Goal: Information Seeking & Learning: Learn about a topic

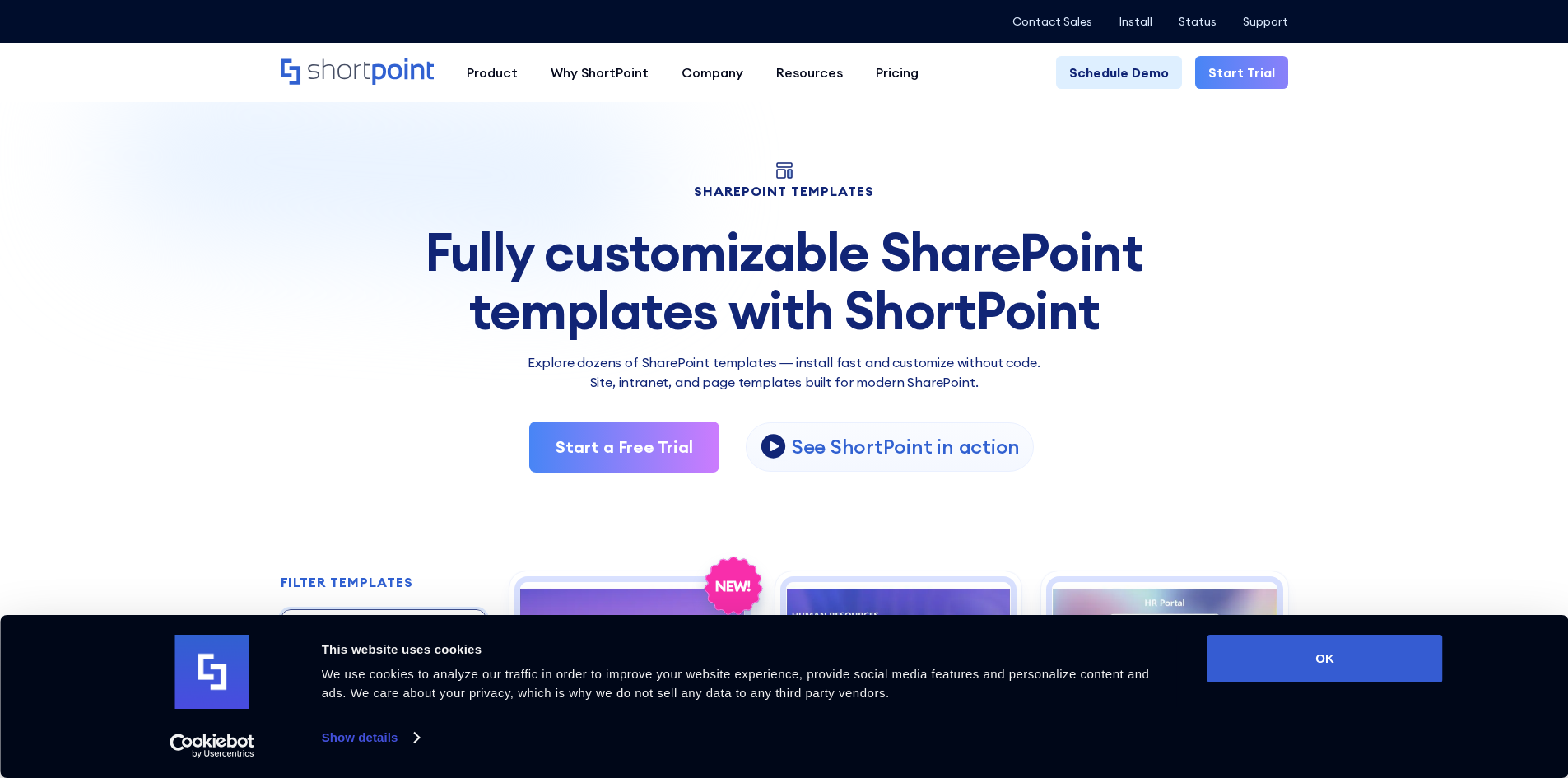
scroll to position [330, 0]
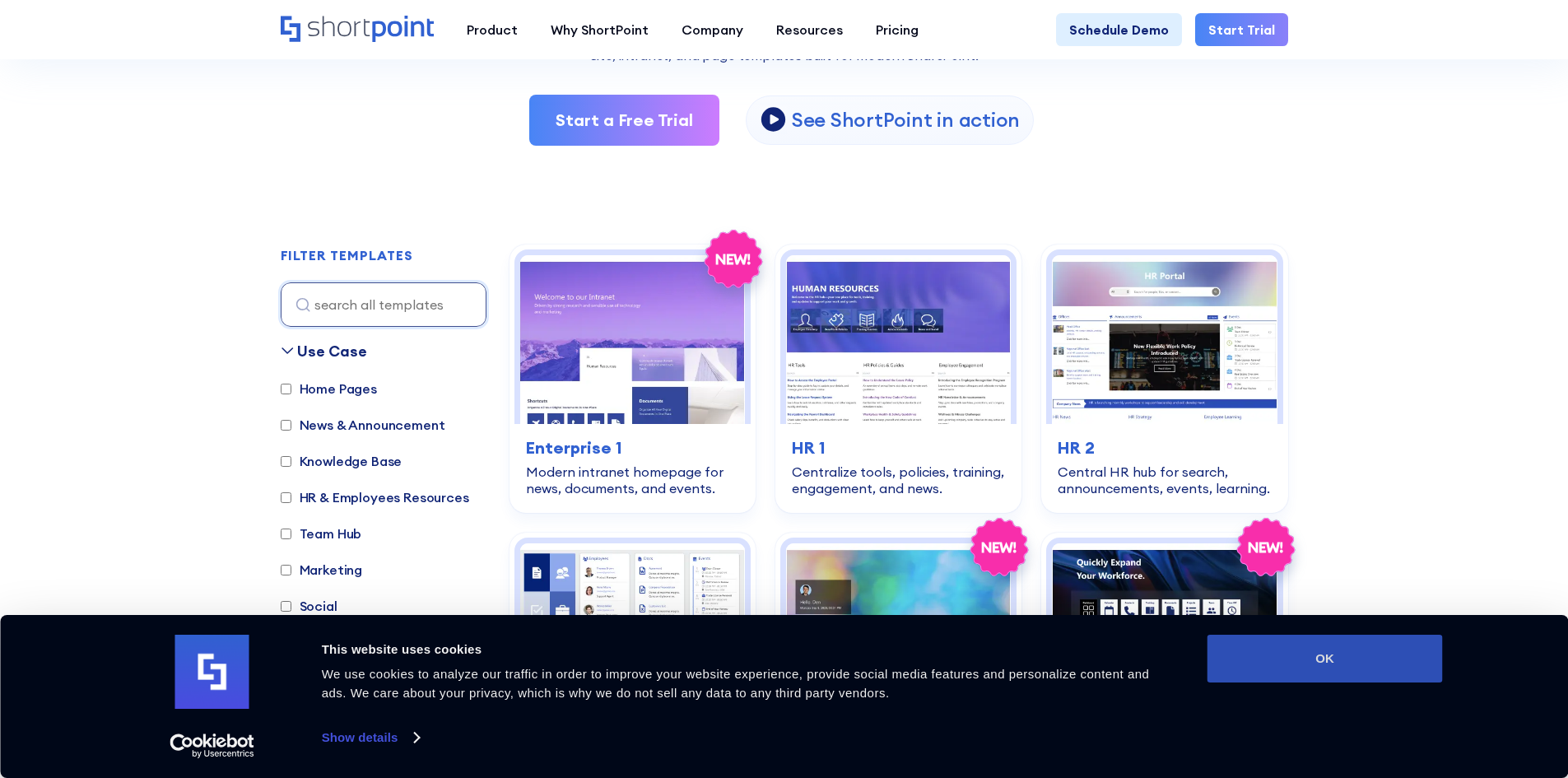
click at [1377, 669] on button "OK" at bounding box center [1325, 658] width 236 height 47
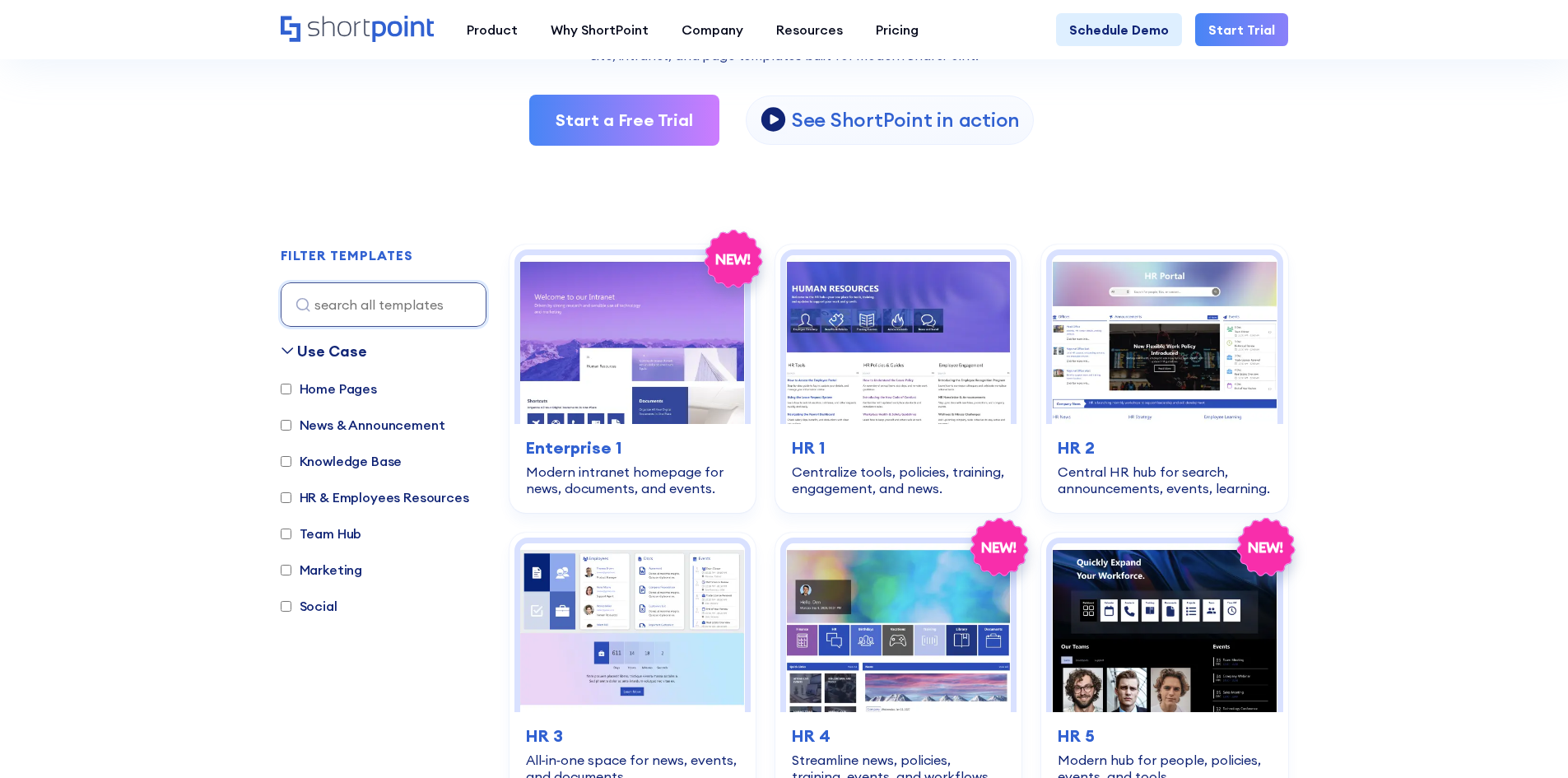
scroll to position [0, 0]
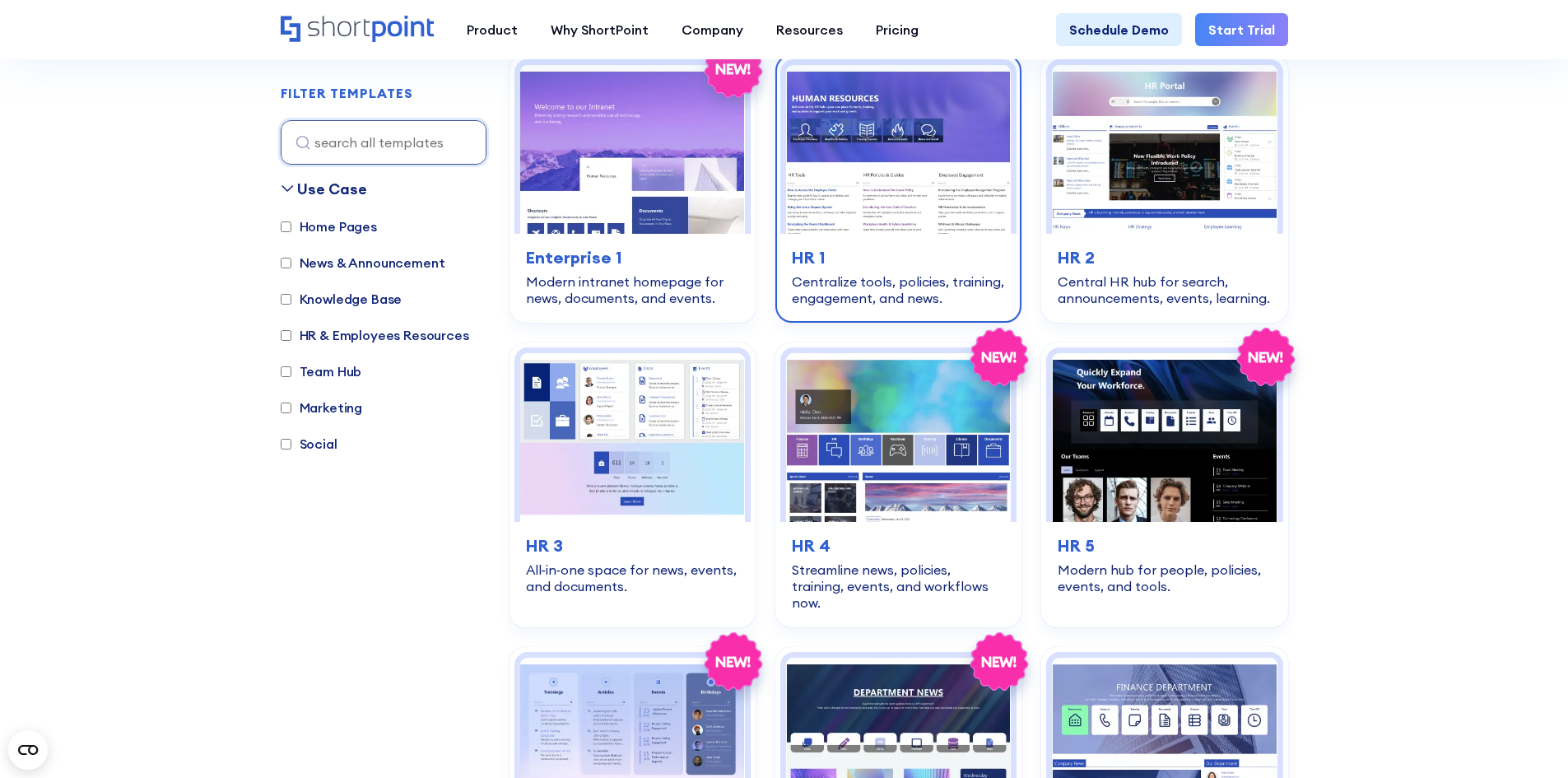
scroll to position [330, 0]
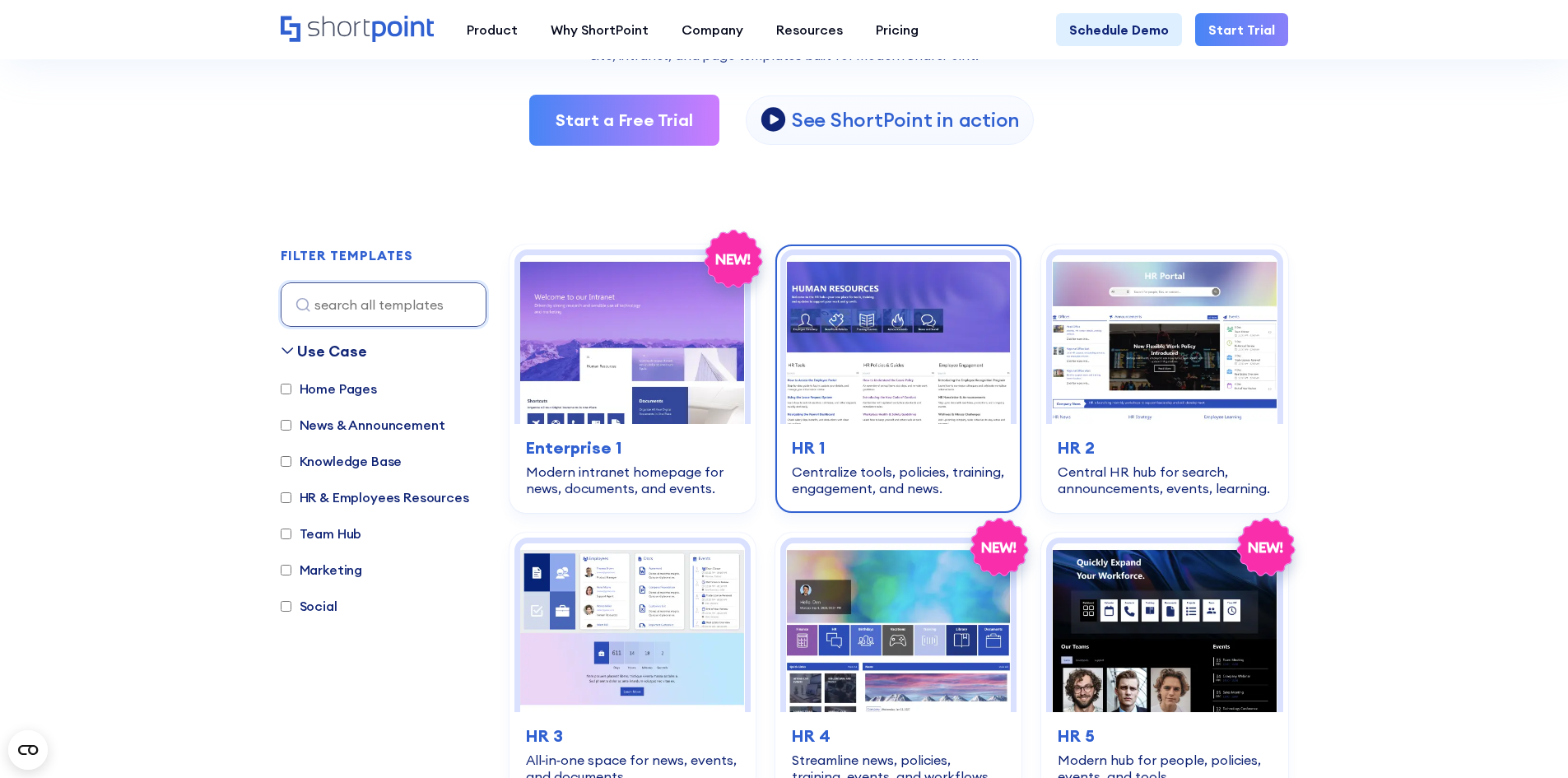
click at [916, 315] on img at bounding box center [898, 340] width 225 height 169
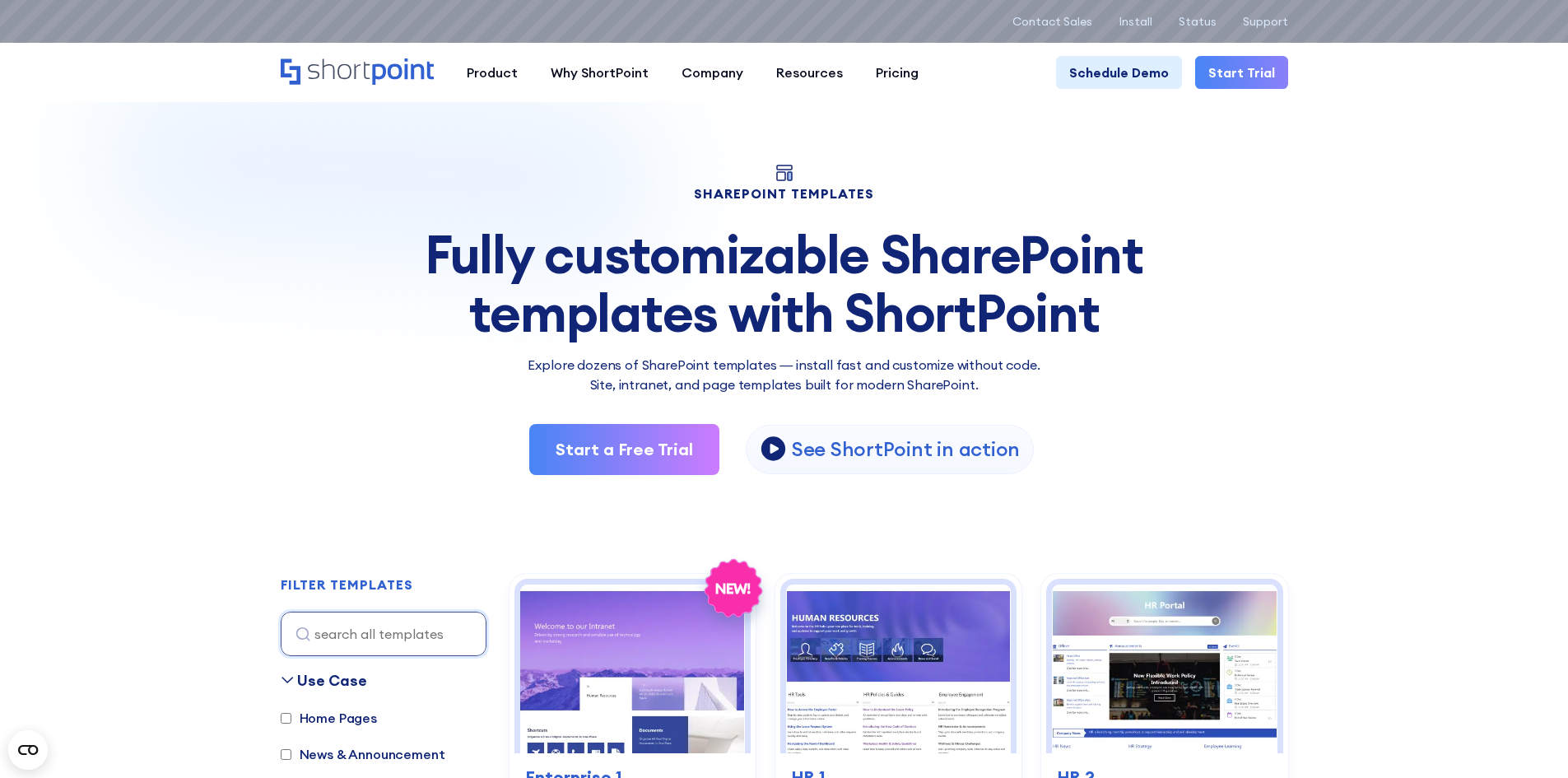
click at [392, 77] on icon "Home" at bounding box center [403, 72] width 62 height 27
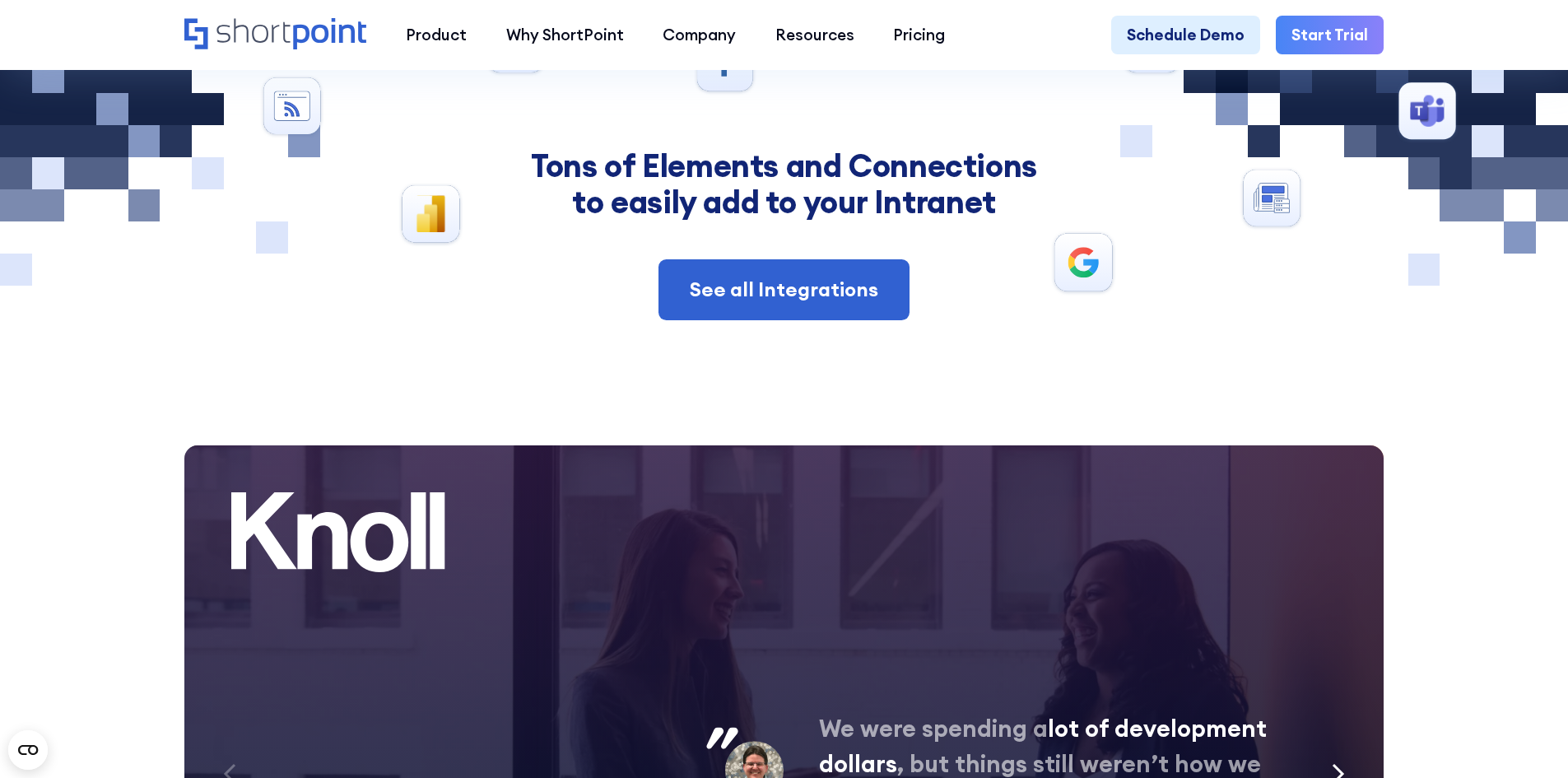
scroll to position [7711, 0]
